Goal: Task Accomplishment & Management: Complete application form

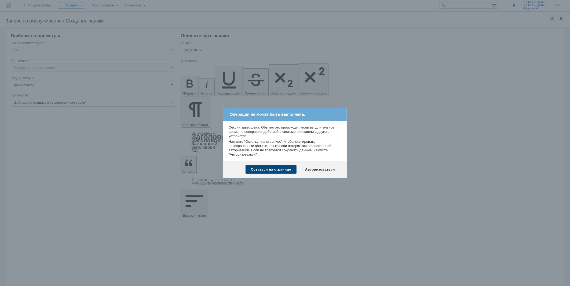
click at [277, 168] on div "Остаться на странице" at bounding box center [270, 169] width 51 height 9
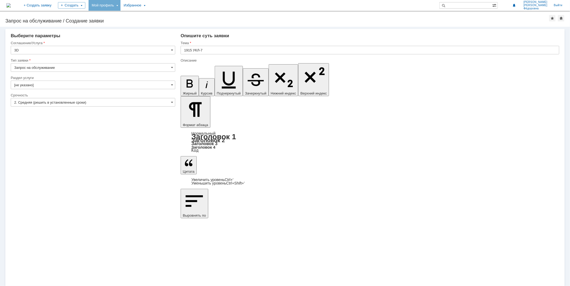
click at [120, 5] on div "Мой профиль" at bounding box center [104, 5] width 32 height 11
drag, startPoint x: 157, startPoint y: 180, endPoint x: 125, endPoint y: 168, distance: 33.8
click at [156, 180] on div "Внимание! Выберите параметры Соглашение/Услуга 3D Тип заявки Запрос на обслужив…" at bounding box center [285, 157] width 570 height 260
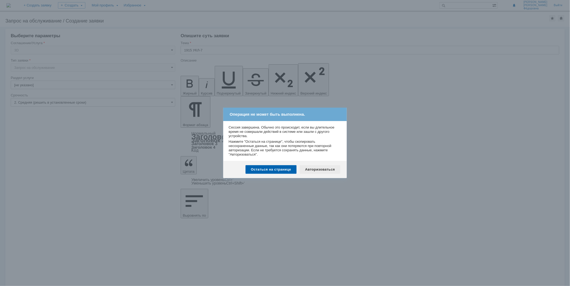
click at [318, 168] on div "Авторизоваться" at bounding box center [320, 169] width 40 height 9
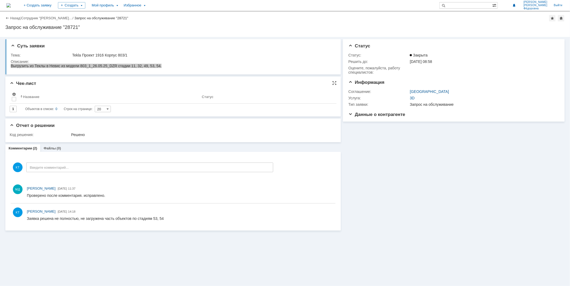
click at [170, 88] on div "Результаты поиска: Изменить Сбросить Сортировать по: Название 1 Объектов в спис…" at bounding box center [173, 100] width 327 height 24
click at [440, 159] on div "Информация Статус Статус: Закрыта Решить до: 17.07.2025 08:58 Oцените, пожалуйс…" at bounding box center [453, 134] width 224 height 194
click at [384, 159] on div "Информация Статус Статус: Закрыта Решить до: 17.07.2025 08:58 Oцените, пожалуйс…" at bounding box center [453, 134] width 224 height 194
click at [120, 94] on th "Название" at bounding box center [108, 97] width 181 height 14
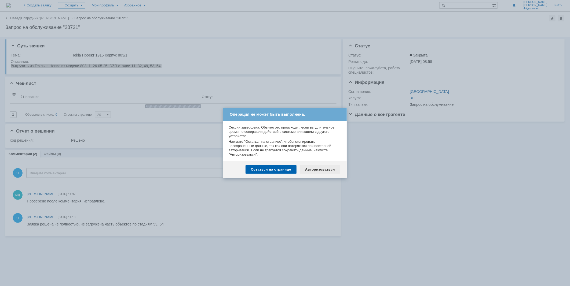
click at [317, 169] on div "Авторизоваться" at bounding box center [320, 169] width 40 height 9
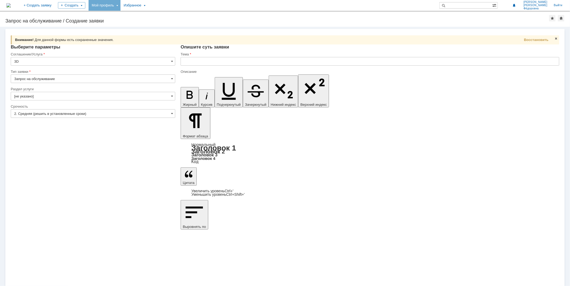
click at [119, 5] on div "Мой профиль" at bounding box center [104, 5] width 32 height 11
click at [122, 23] on div "Заявки" at bounding box center [110, 24] width 41 height 6
click at [120, 6] on div "Мой профиль" at bounding box center [104, 5] width 32 height 11
click at [172, 23] on link "Мои заявки" at bounding box center [152, 24] width 41 height 6
click at [188, 61] on input "text" at bounding box center [369, 61] width 378 height 9
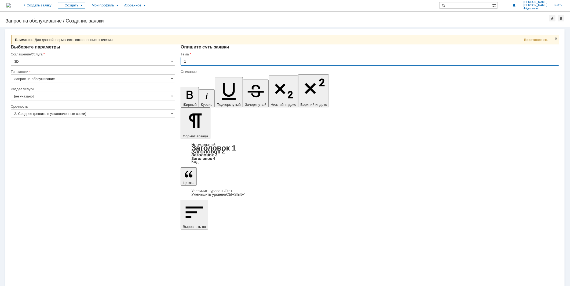
drag, startPoint x: 188, startPoint y: 61, endPoint x: 196, endPoint y: 60, distance: 8.1
click at [196, 60] on input "1" at bounding box center [369, 61] width 378 height 9
click at [542, 38] on span "Восстановить" at bounding box center [536, 40] width 24 height 4
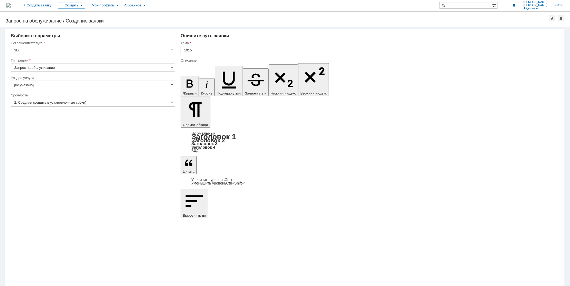
click at [193, 49] on input "1915" at bounding box center [369, 50] width 378 height 9
click at [194, 50] on input "1915" at bounding box center [369, 50] width 378 height 9
type input "1915 УКЛ-7"
drag, startPoint x: 240, startPoint y: 176, endPoint x: 234, endPoint y: 151, distance: 25.6
click at [238, 175] on div "Внимание! Для данной формы есть сохраненные значения. Восстановить Внимание! Вы…" at bounding box center [285, 157] width 570 height 260
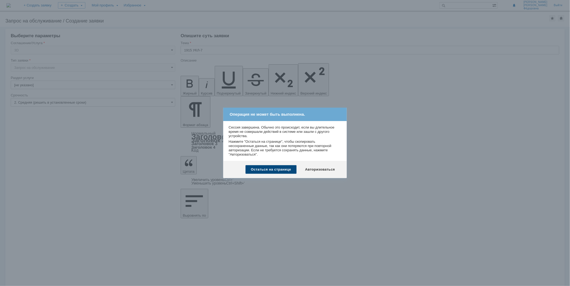
click at [266, 169] on div "Остаться на странице" at bounding box center [270, 169] width 51 height 9
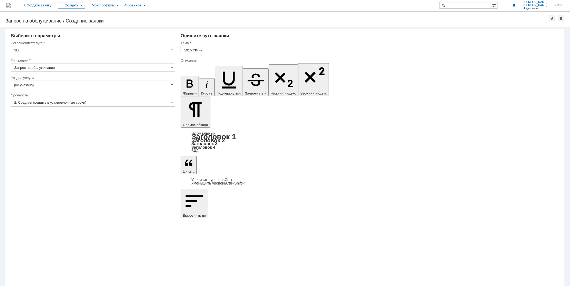
drag, startPoint x: 267, startPoint y: 2068, endPoint x: 364, endPoint y: 2144, distance: 123.7
copy span "Выгрузить из Теклы в Невис стадии 8, 13, 42."
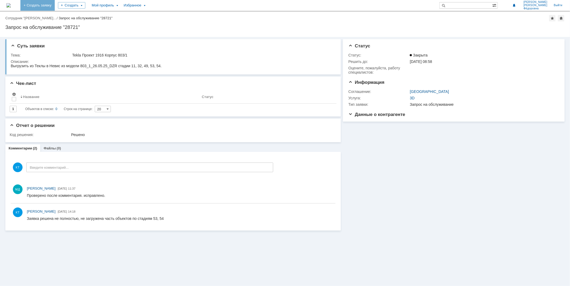
click at [55, 6] on link "+ Создать заявку" at bounding box center [37, 5] width 34 height 11
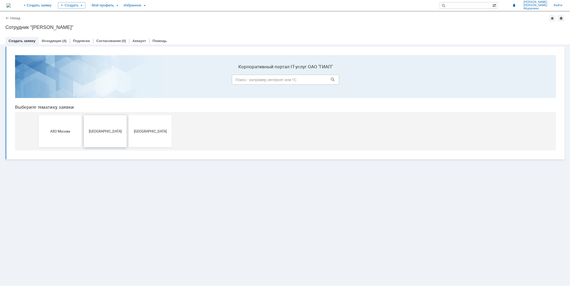
click at [103, 131] on span "[GEOGRAPHIC_DATA]" at bounding box center [105, 131] width 40 height 4
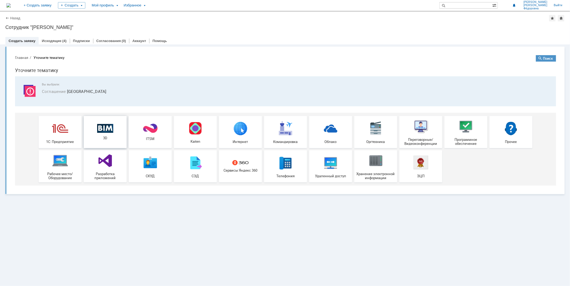
click at [113, 136] on span "3D" at bounding box center [105, 138] width 40 height 4
click at [55, 40] on link "Исходящие" at bounding box center [52, 41] width 20 height 4
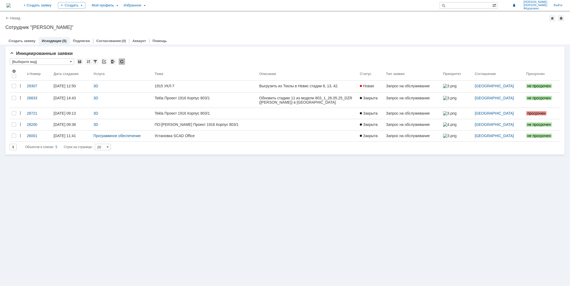
click at [303, 200] on div "Витрина услуг Инициированные заявки * [Выберите вид] Результаты поиска: Изменит…" at bounding box center [285, 166] width 570 height 242
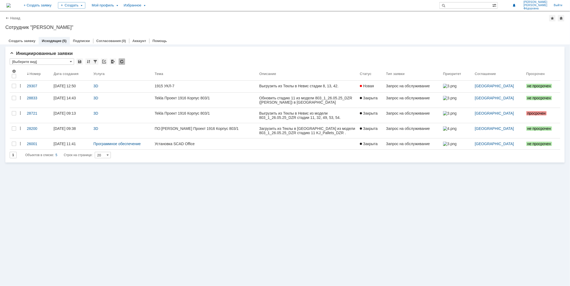
click at [318, 179] on div "Витрина услуг Инициированные заявки * [Выберите вид] Результаты поиска: Изменит…" at bounding box center [285, 166] width 570 height 242
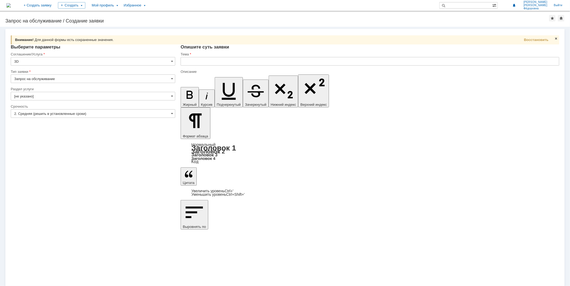
click at [194, 61] on input "text" at bounding box center [369, 61] width 378 height 9
type input "1915 УКЛ-7"
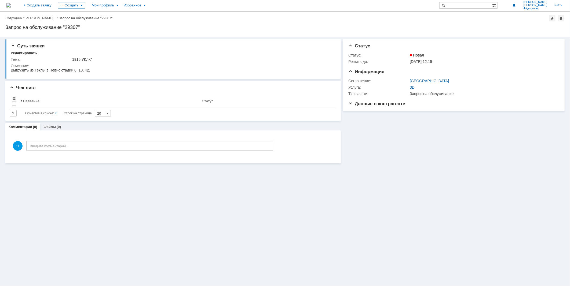
click at [439, 231] on div "Суть заявки Редактировать Тема: 1915 УКЛ-7 Описание: Чек-лист Результаты поиска…" at bounding box center [285, 161] width 570 height 249
drag, startPoint x: 430, startPoint y: 174, endPoint x: 430, endPoint y: 164, distance: 10.5
click at [430, 174] on div "Суть заявки Редактировать Тема: 1915 УКЛ-7 Описание: Чек-лист Результаты поиска…" at bounding box center [285, 161] width 570 height 249
